Goal: Transaction & Acquisition: Book appointment/travel/reservation

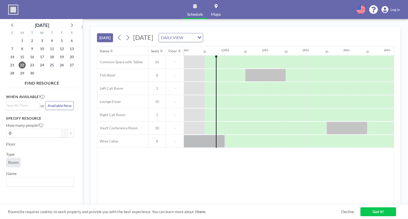
scroll to position [0, 448]
click at [248, 128] on div at bounding box center [255, 128] width 20 height 13
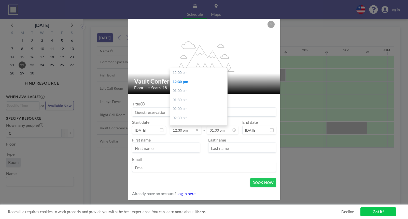
scroll to position [9, 0]
click at [178, 131] on input "12:30 pm" at bounding box center [185, 130] width 31 height 9
click at [178, 76] on div "12:00 pm" at bounding box center [198, 72] width 57 height 9
type input "12:00 pm"
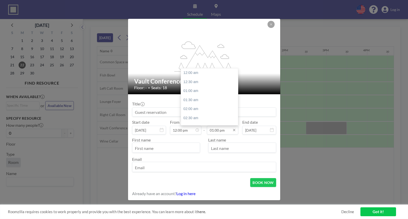
scroll to position [235, 0]
click at [217, 133] on input "01:00 pm" at bounding box center [222, 130] width 31 height 9
click at [194, 85] on div "12:30 pm" at bounding box center [209, 87] width 57 height 9
type input "12:30 pm"
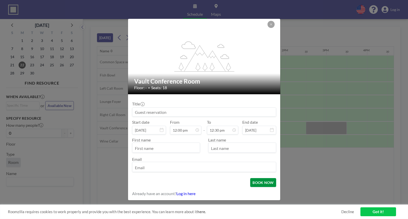
click at [259, 183] on button "BOOK NOW" at bounding box center [263, 182] width 26 height 9
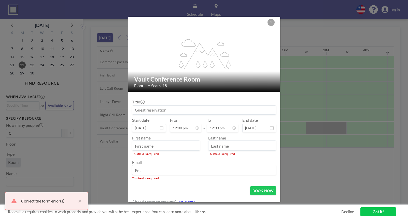
click at [155, 150] on input "text" at bounding box center [165, 146] width 67 height 9
type input "will"
type input "story"
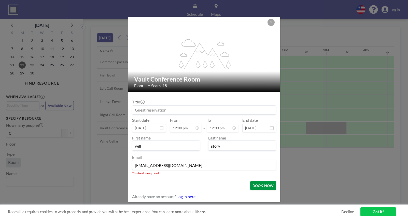
type input "[EMAIL_ADDRESS][DOMAIN_NAME]"
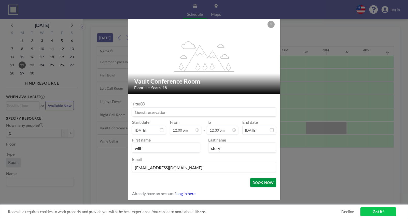
click at [257, 187] on button "BOOK NOW" at bounding box center [263, 182] width 26 height 9
